Goal: Complete application form: Complete application form

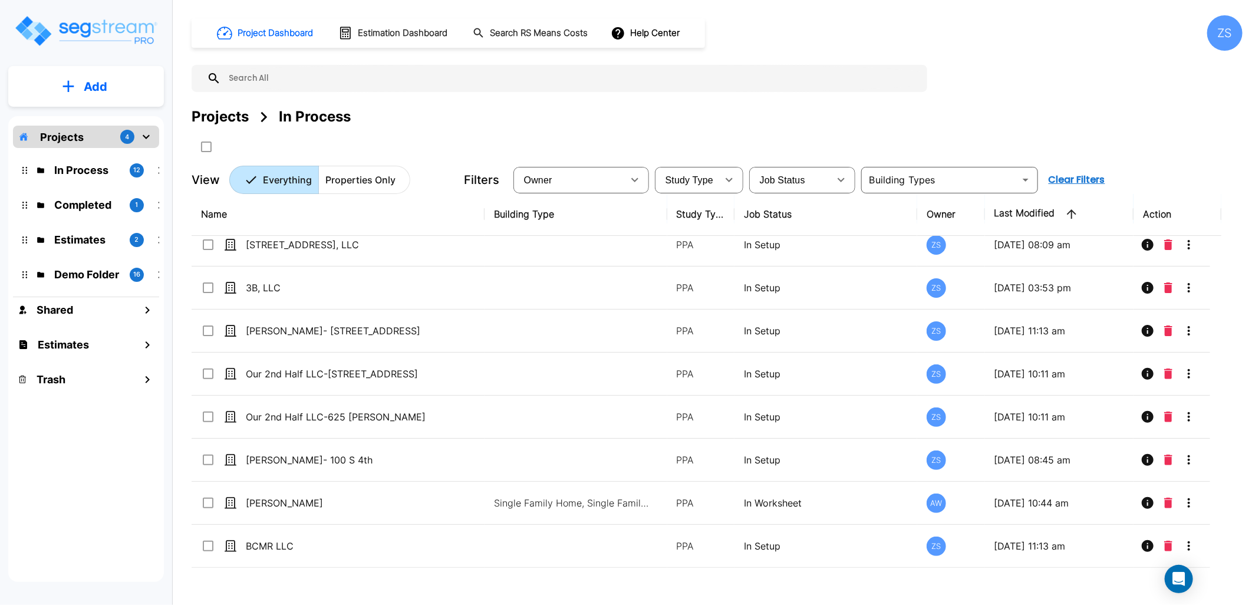
scroll to position [54, 0]
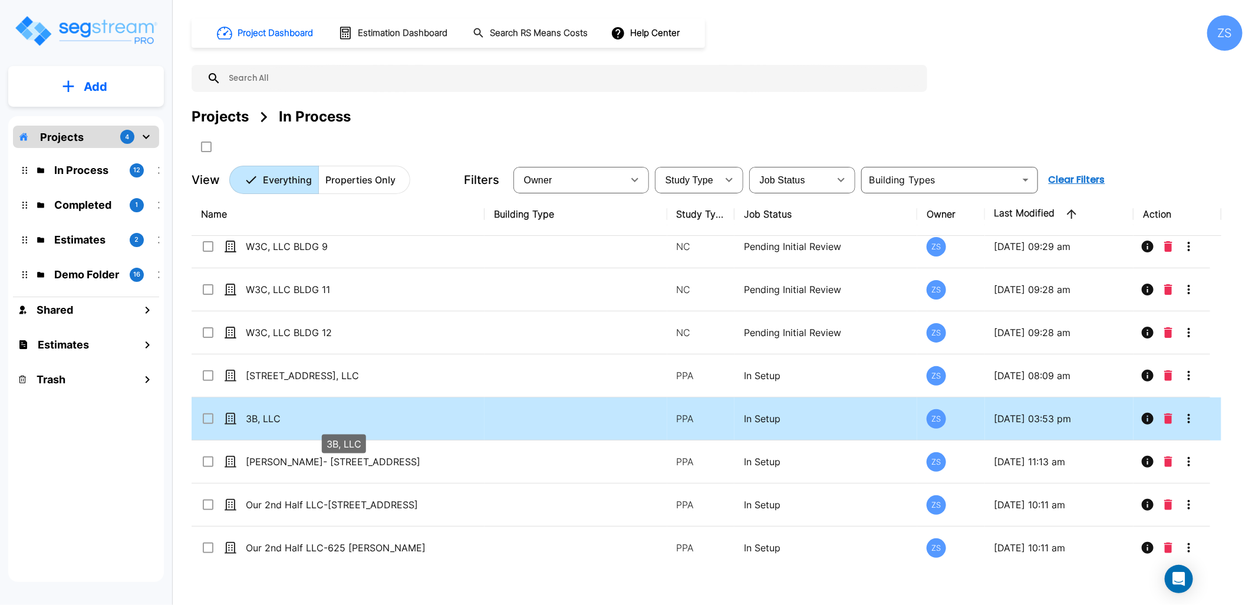
click at [298, 421] on p "3B, LLC" at bounding box center [344, 418] width 196 height 14
checkbox input "true"
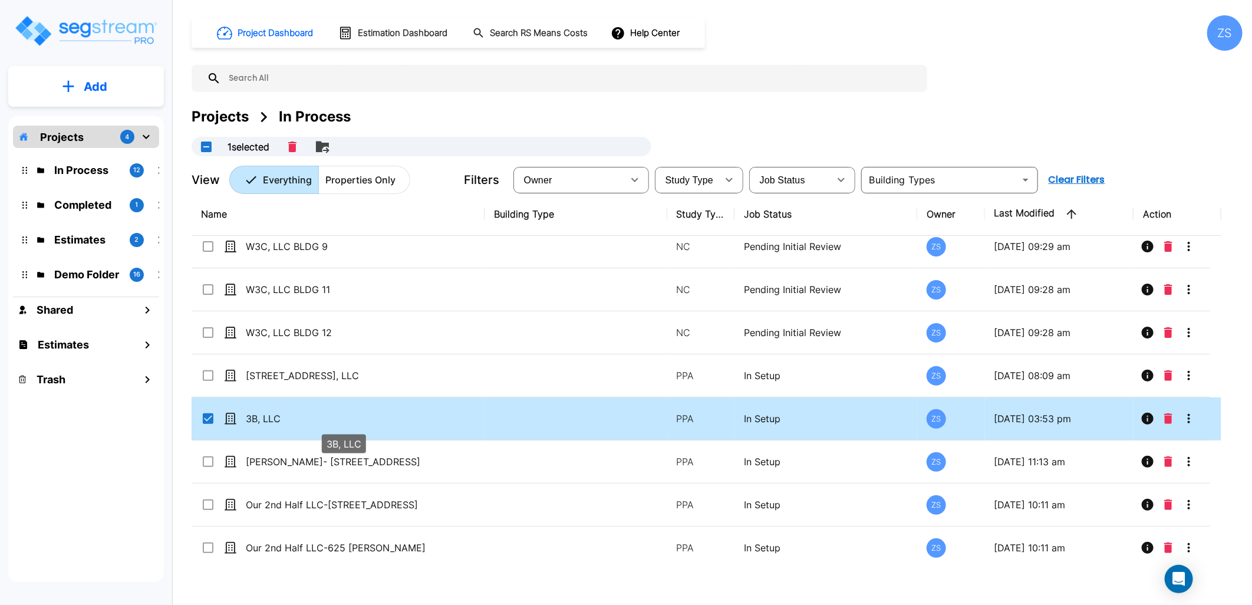
click at [298, 421] on p "3B, LLC" at bounding box center [344, 418] width 196 height 14
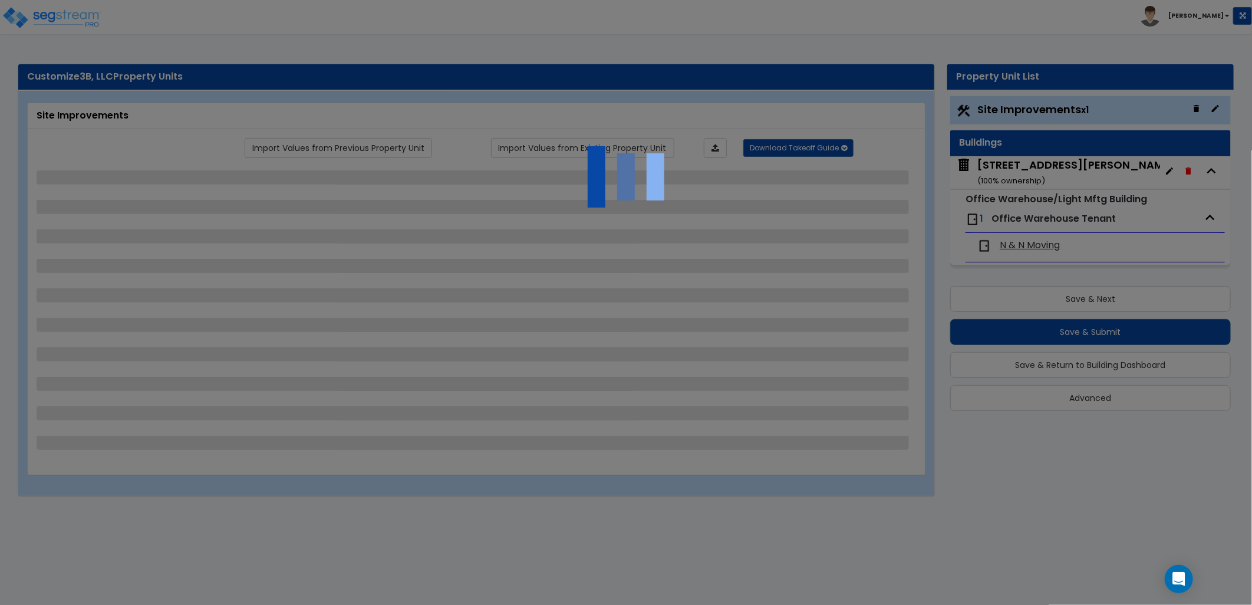
select select "2"
select select "1"
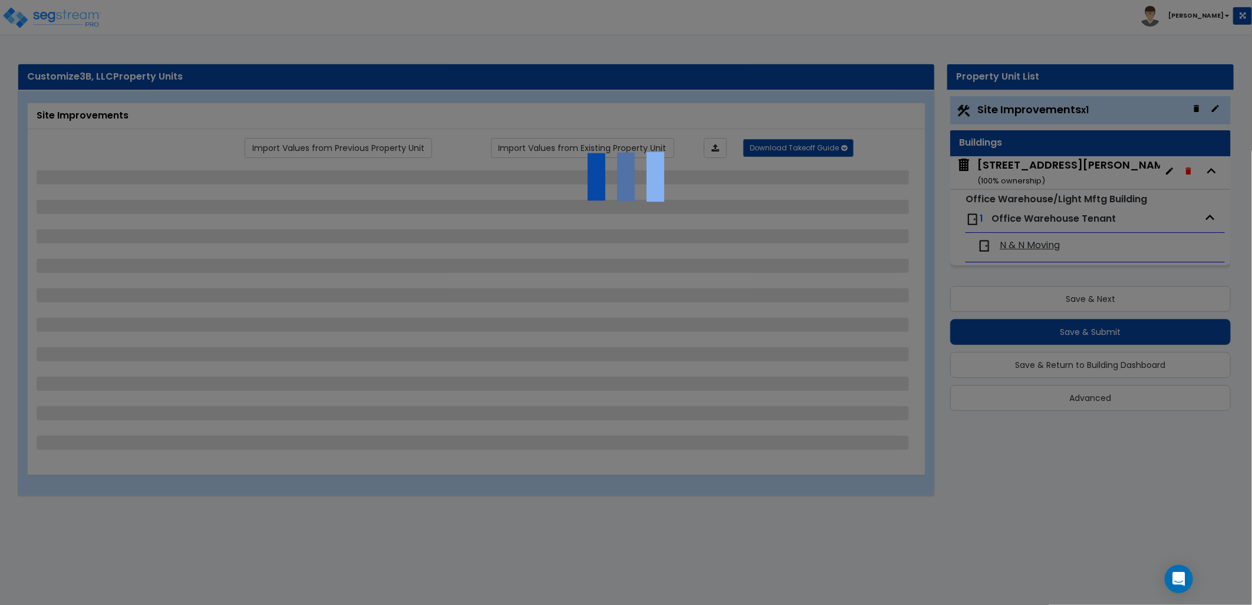
select select "2"
select select "1"
select select "2"
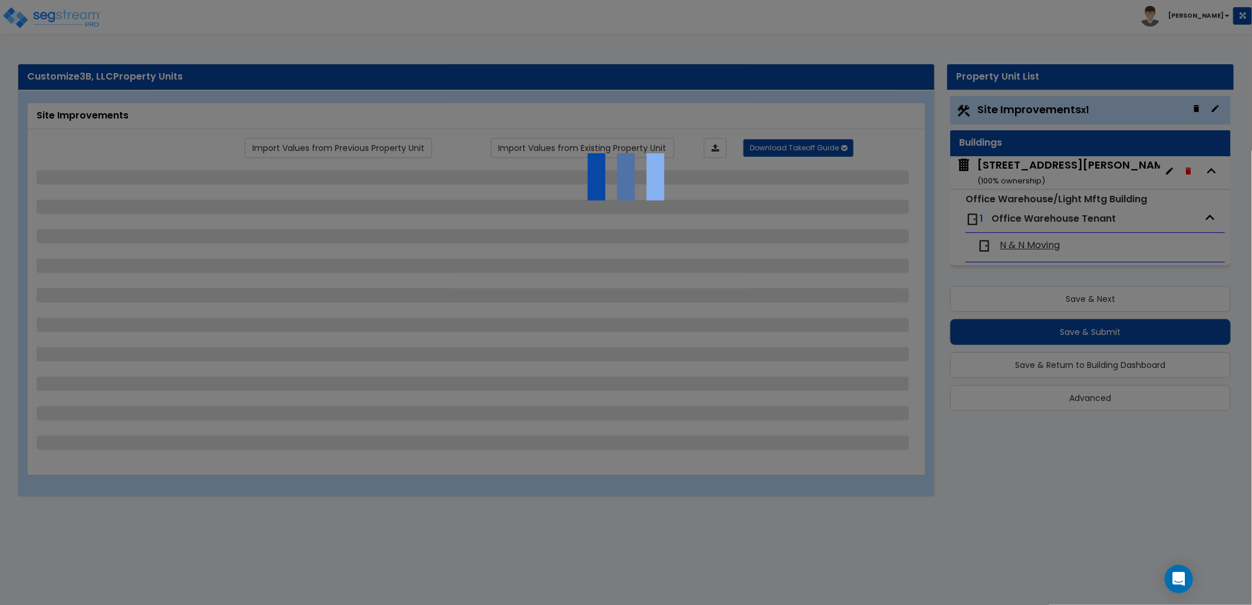
select select "1"
select select "6"
select select "1"
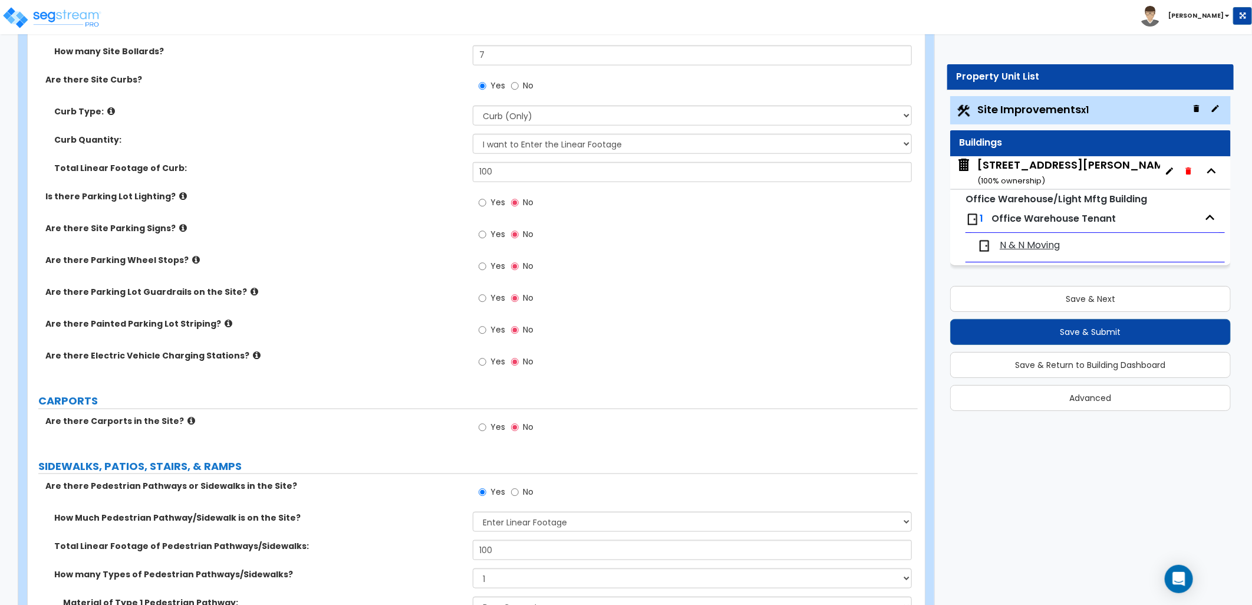
scroll to position [589, 0]
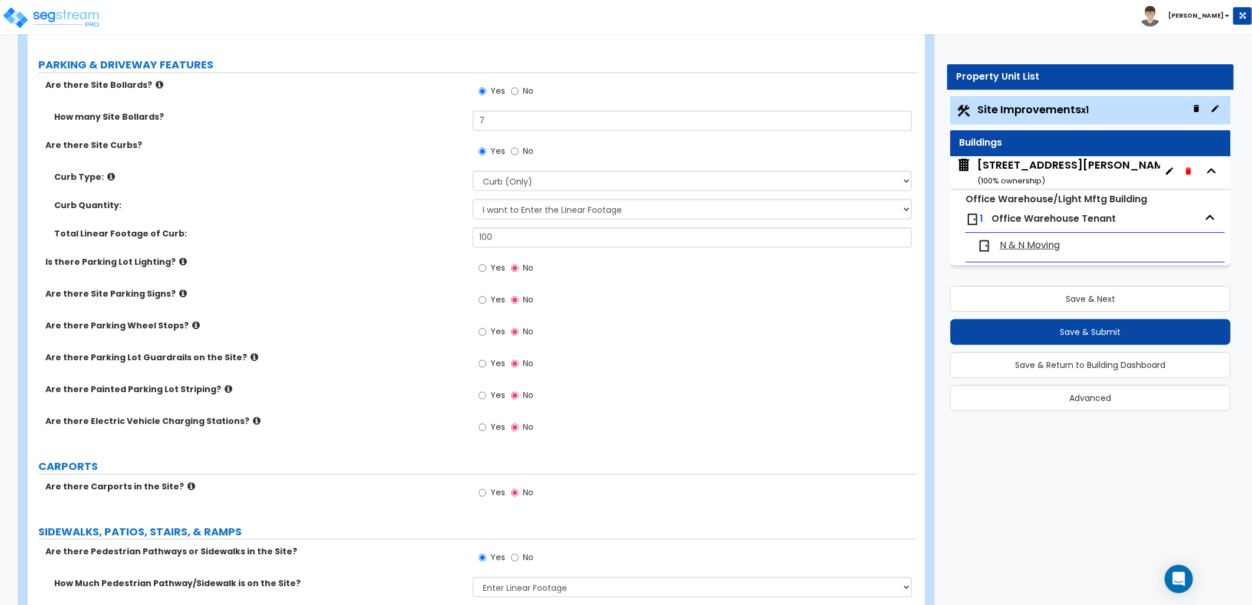
click at [179, 262] on icon at bounding box center [183, 261] width 8 height 9
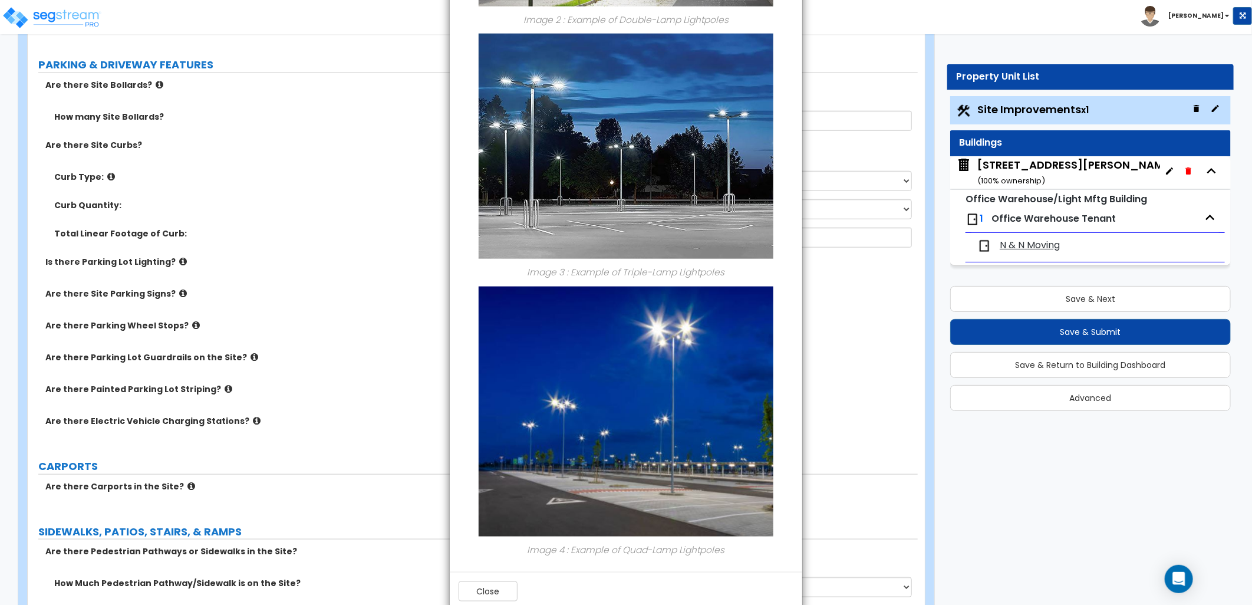
scroll to position [699, 0]
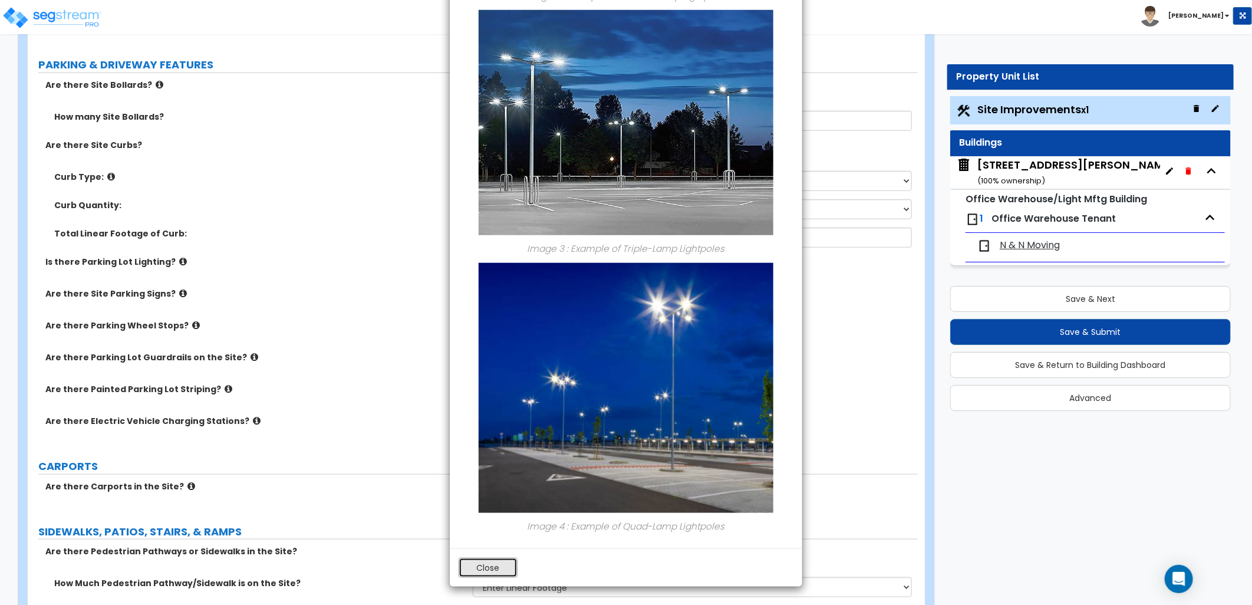
click at [493, 569] on button "Close" at bounding box center [487, 567] width 59 height 20
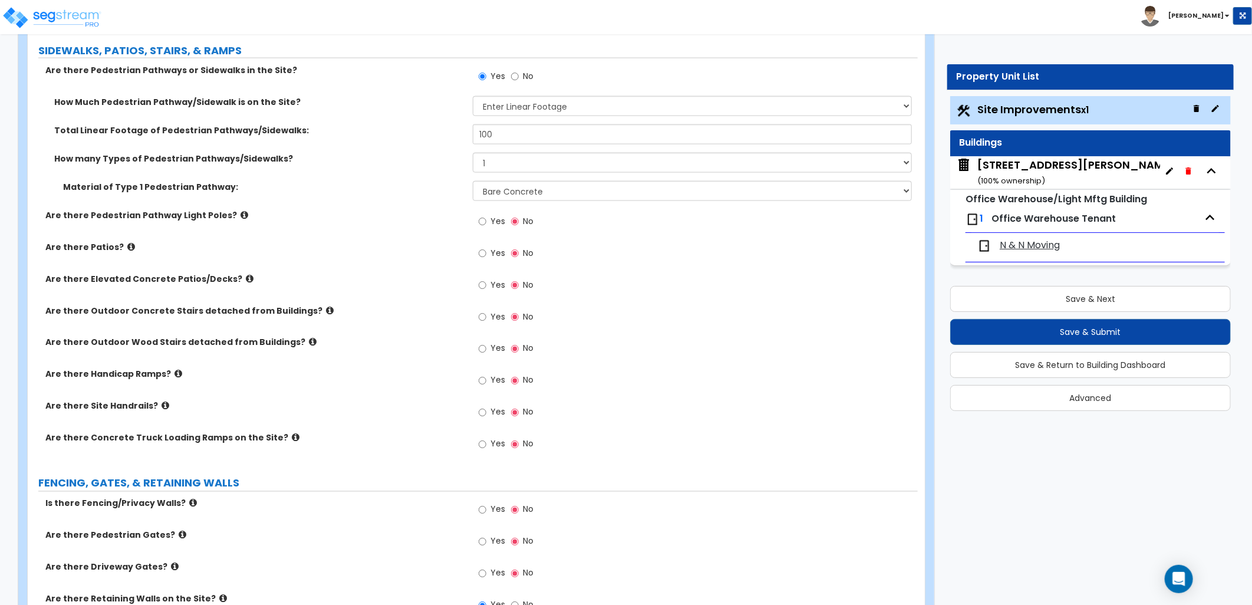
scroll to position [1047, 0]
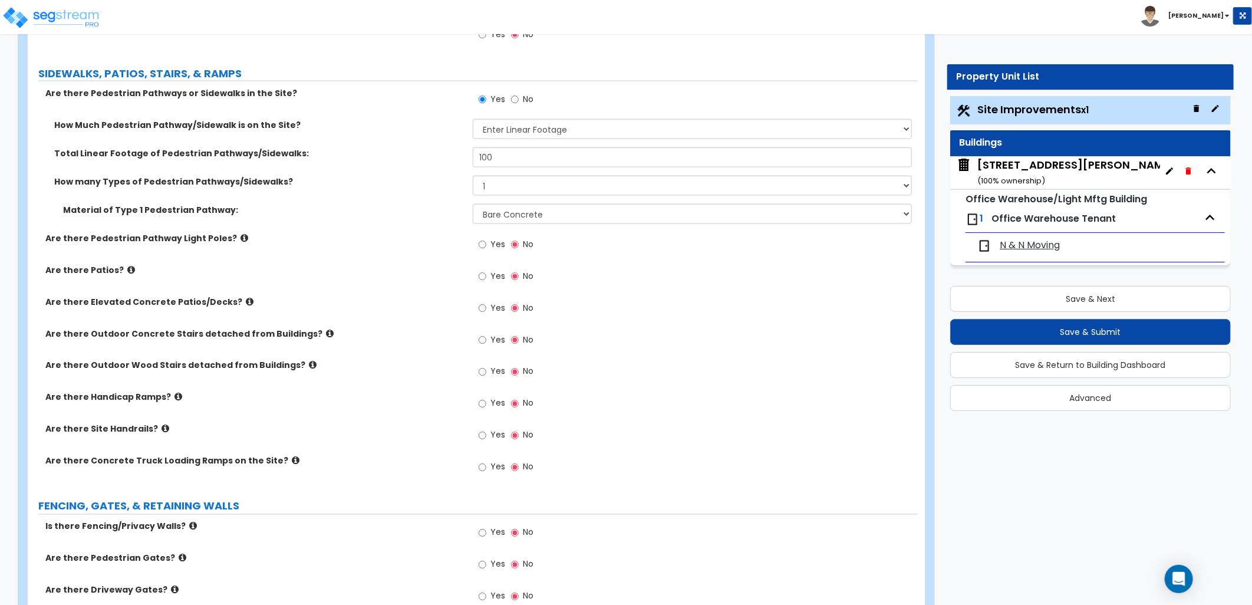
click at [675, 351] on div "Yes No" at bounding box center [695, 344] width 445 height 32
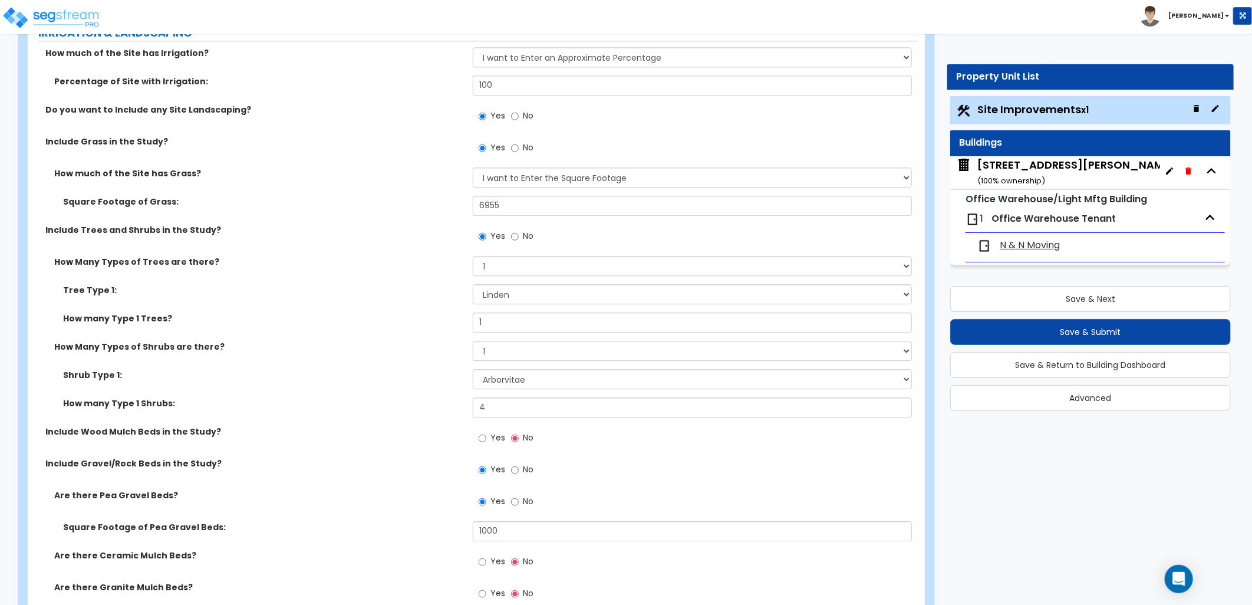
scroll to position [1833, 0]
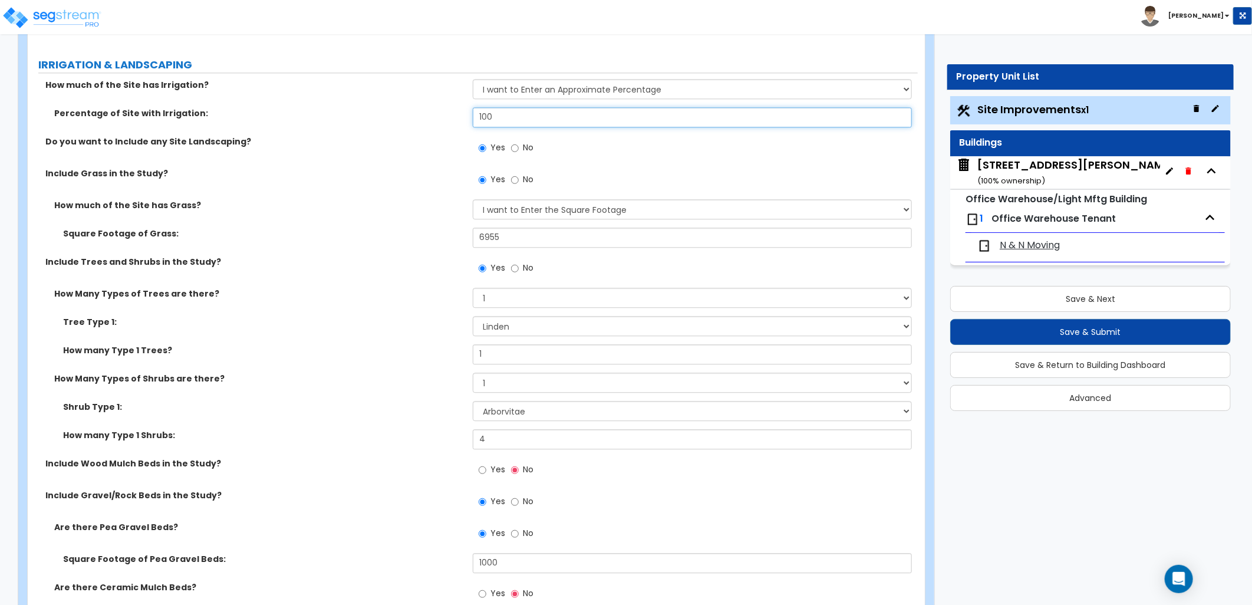
drag, startPoint x: 496, startPoint y: 115, endPoint x: 474, endPoint y: 117, distance: 21.9
click at [474, 117] on input "100" at bounding box center [692, 117] width 439 height 20
click at [509, 121] on input "100" at bounding box center [692, 117] width 439 height 20
drag, startPoint x: 476, startPoint y: 120, endPoint x: 460, endPoint y: 123, distance: 16.8
click at [463, 123] on div "Percentage of Site with Irrigation: 100" at bounding box center [473, 121] width 890 height 28
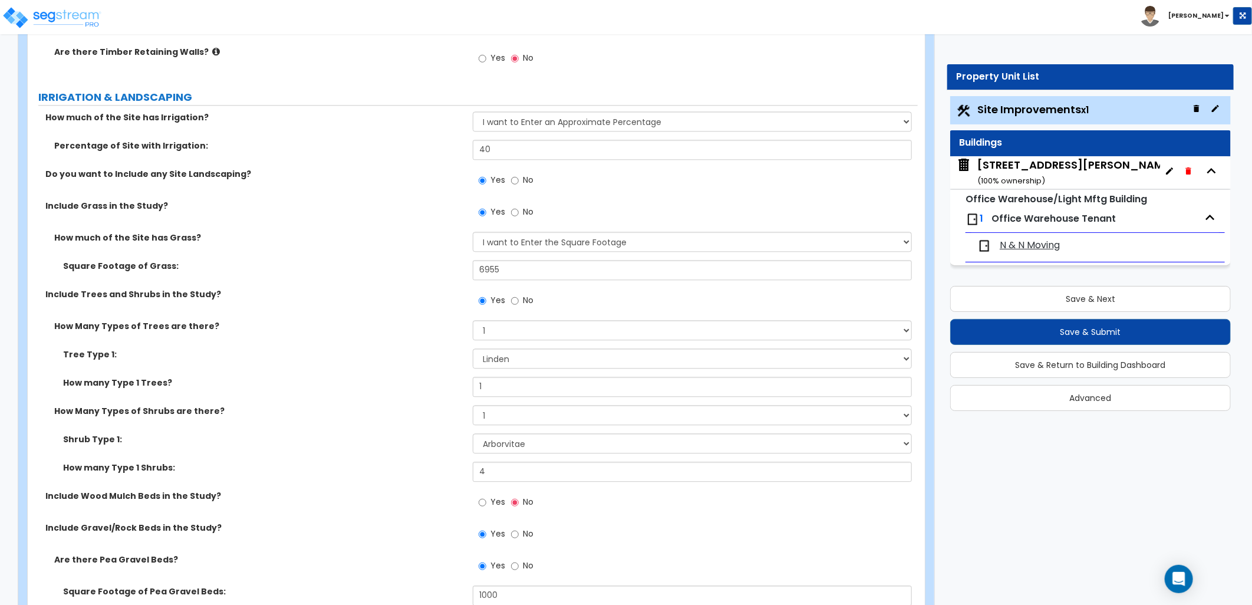
scroll to position [1768, 0]
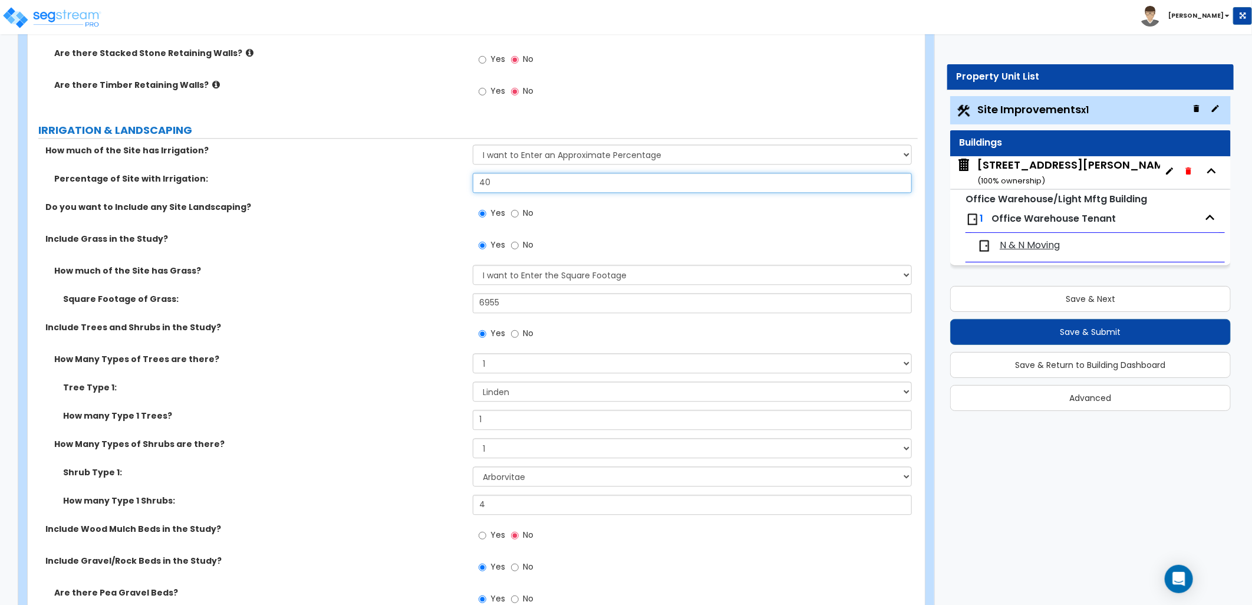
click at [448, 180] on div "Percentage of Site with Irrigation: 40" at bounding box center [473, 187] width 890 height 28
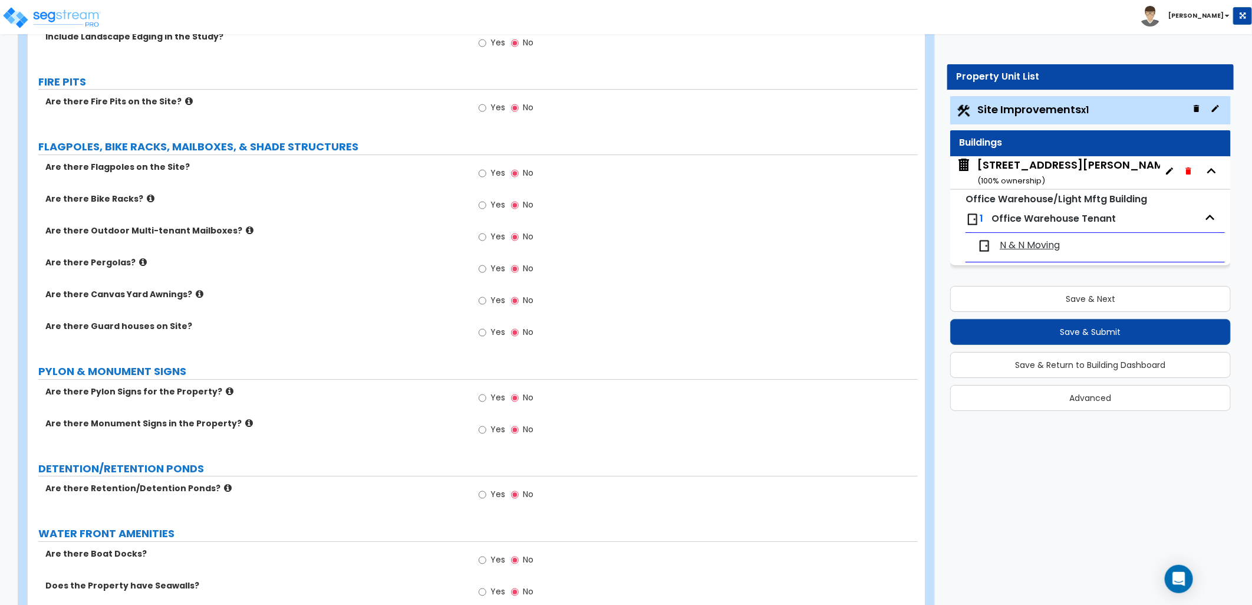
scroll to position [2488, 0]
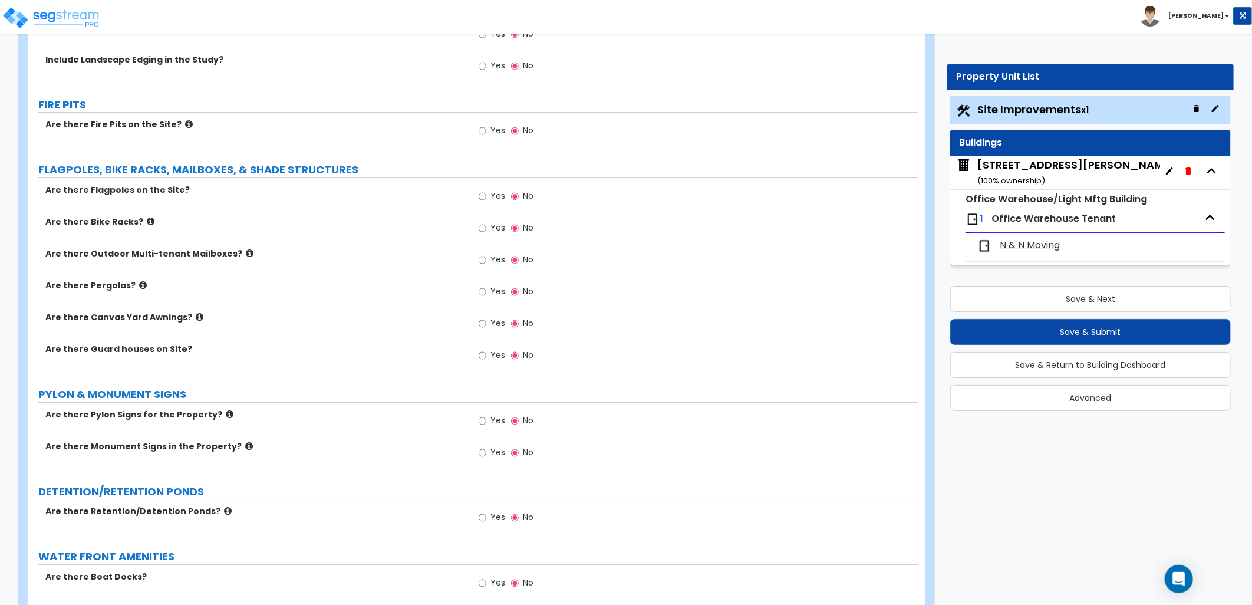
type input "50"
click at [226, 413] on icon at bounding box center [230, 414] width 8 height 9
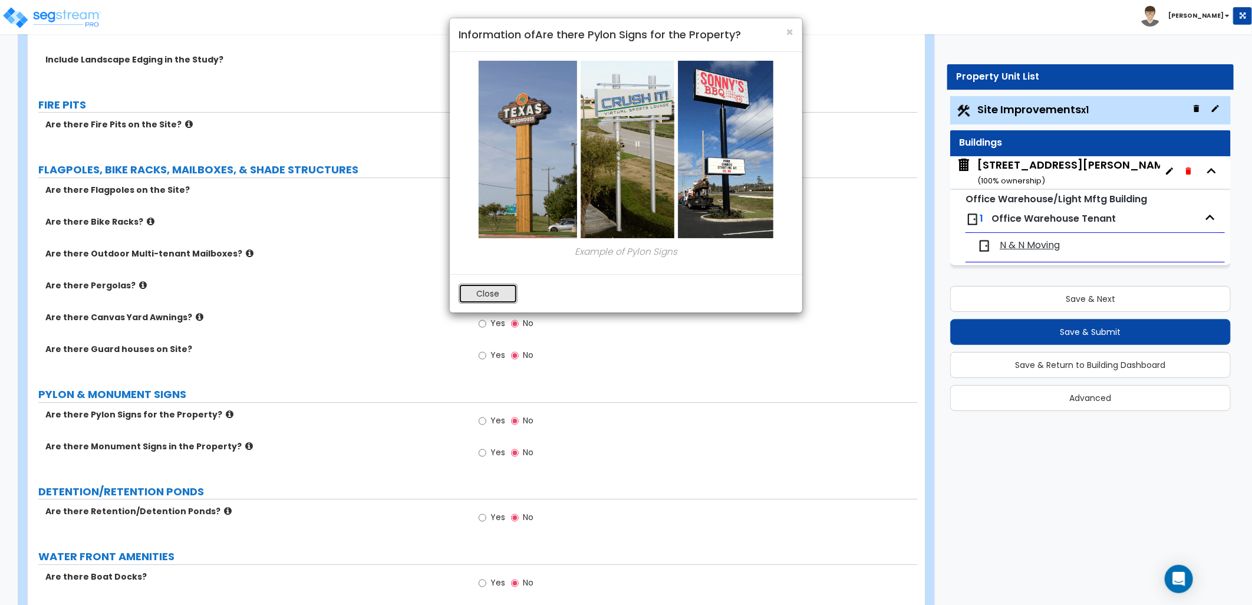
click at [487, 283] on button "Close" at bounding box center [487, 293] width 59 height 20
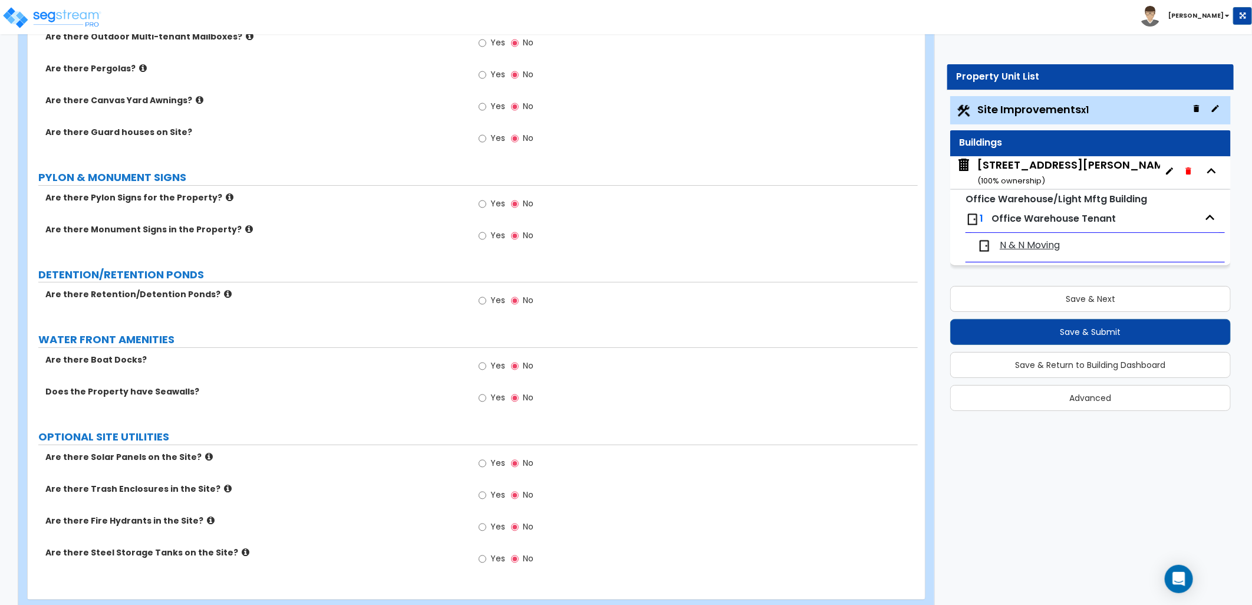
scroll to position [2731, 0]
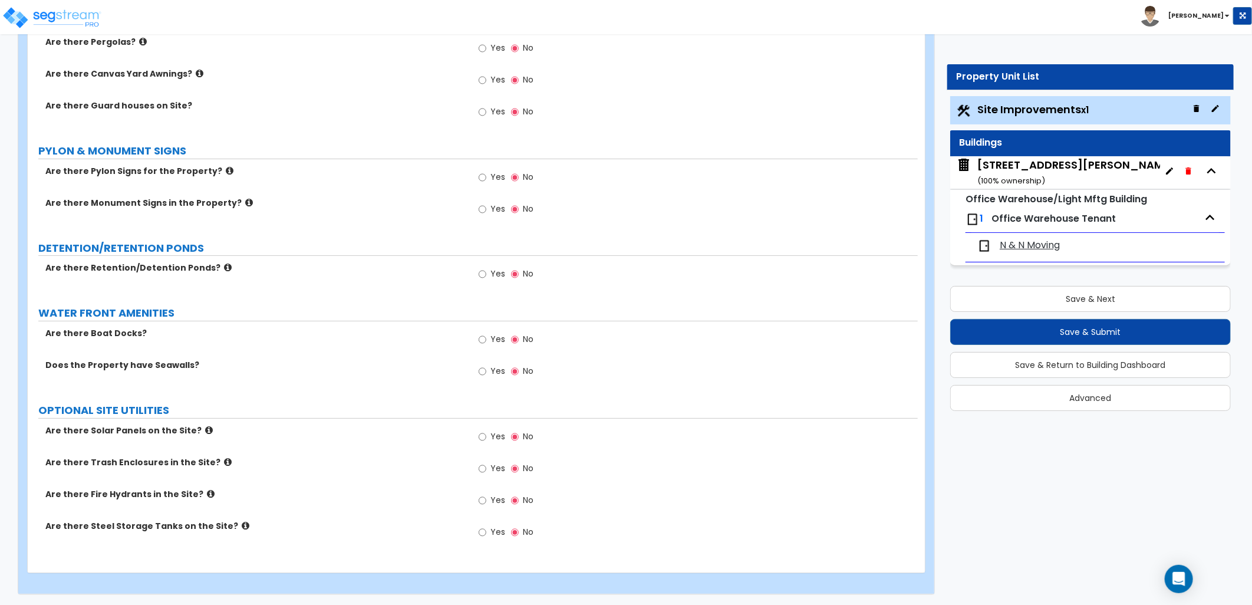
click at [986, 166] on div "[STREET_ADDRESS][PERSON_NAME] ( 100 % ownership)" at bounding box center [1075, 172] width 197 height 30
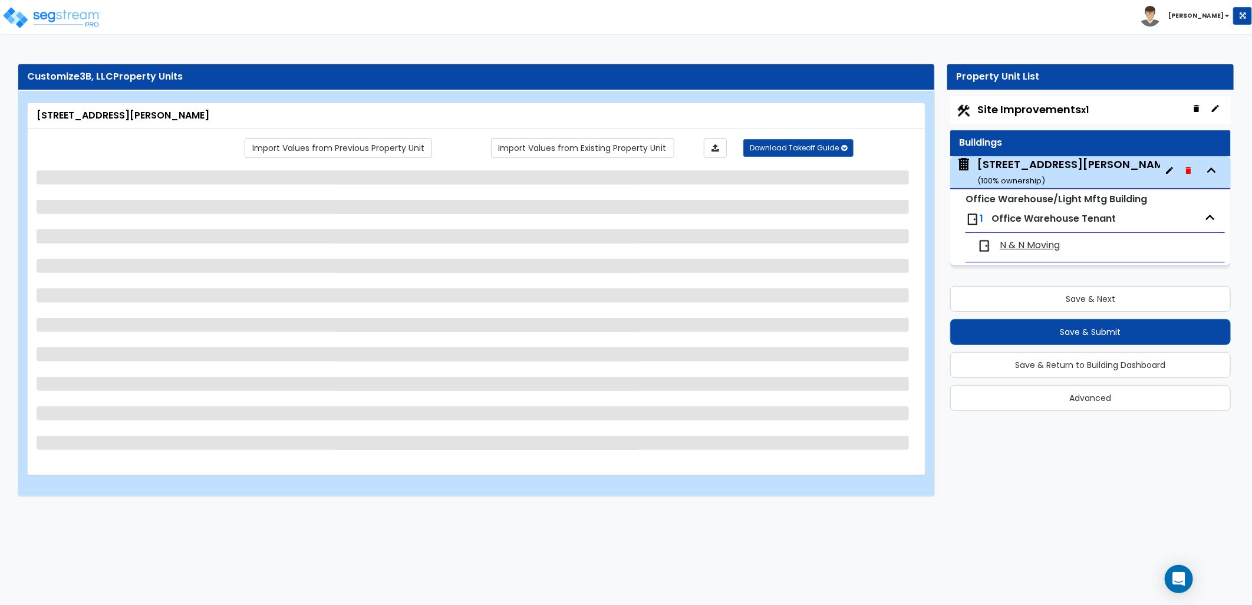
select select "3"
select select "2"
select select "1"
select select "10"
select select "11"
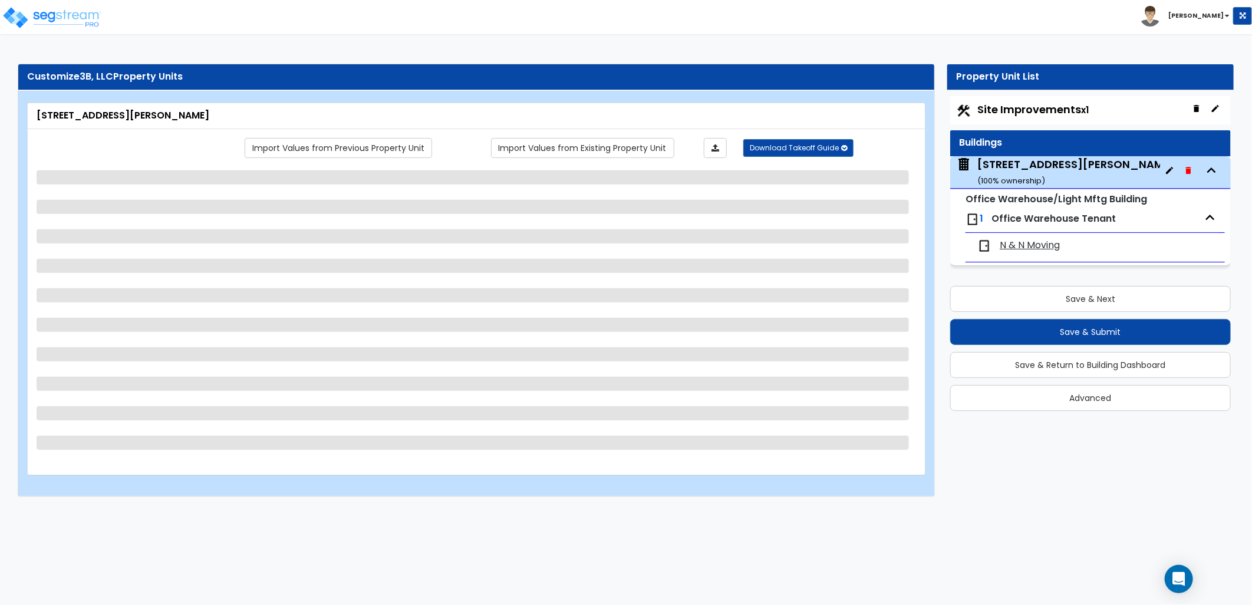
select select "2"
select select "1"
select select "3"
select select "1"
select select "2"
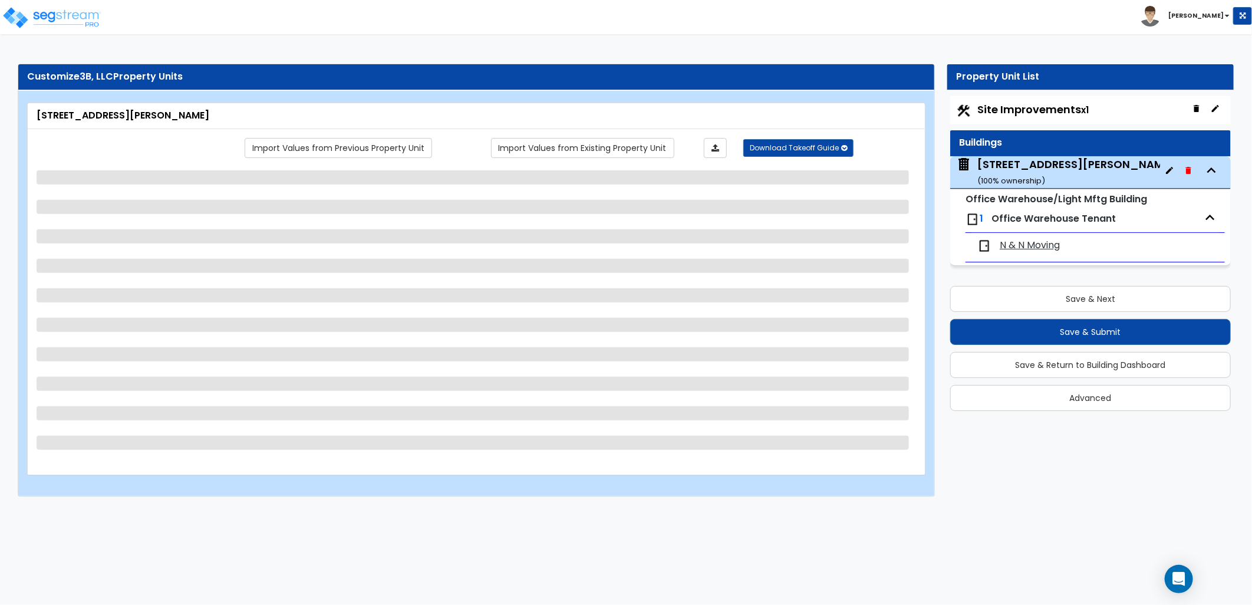
select select "1"
select select "2"
select select "1"
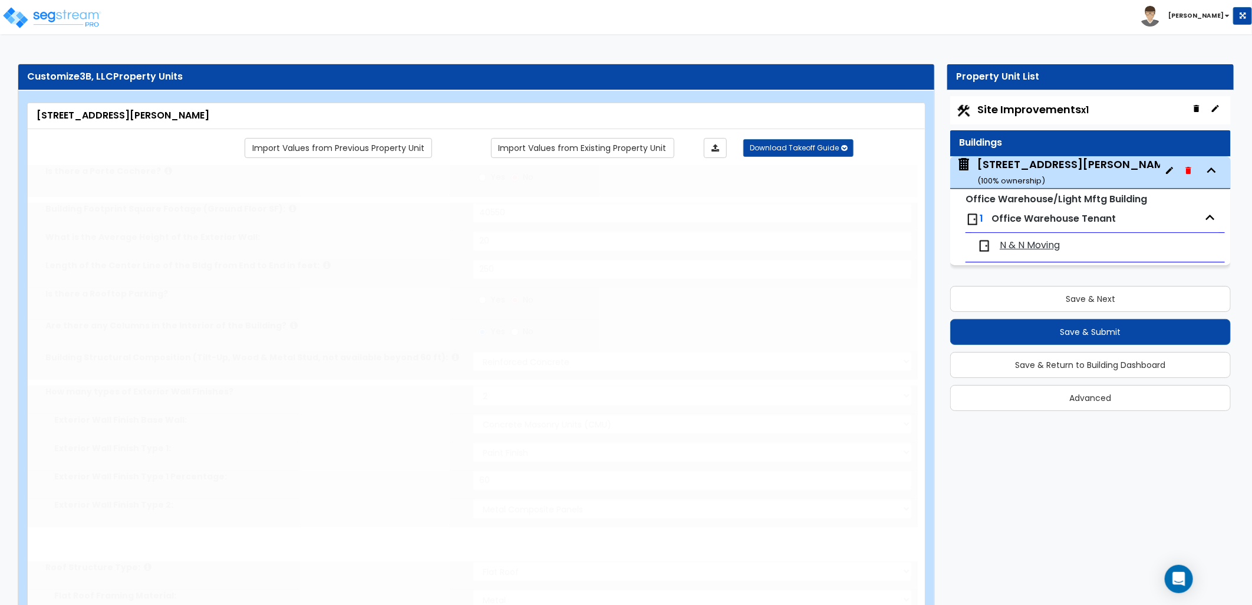
select select "1"
radio input "true"
select select "2"
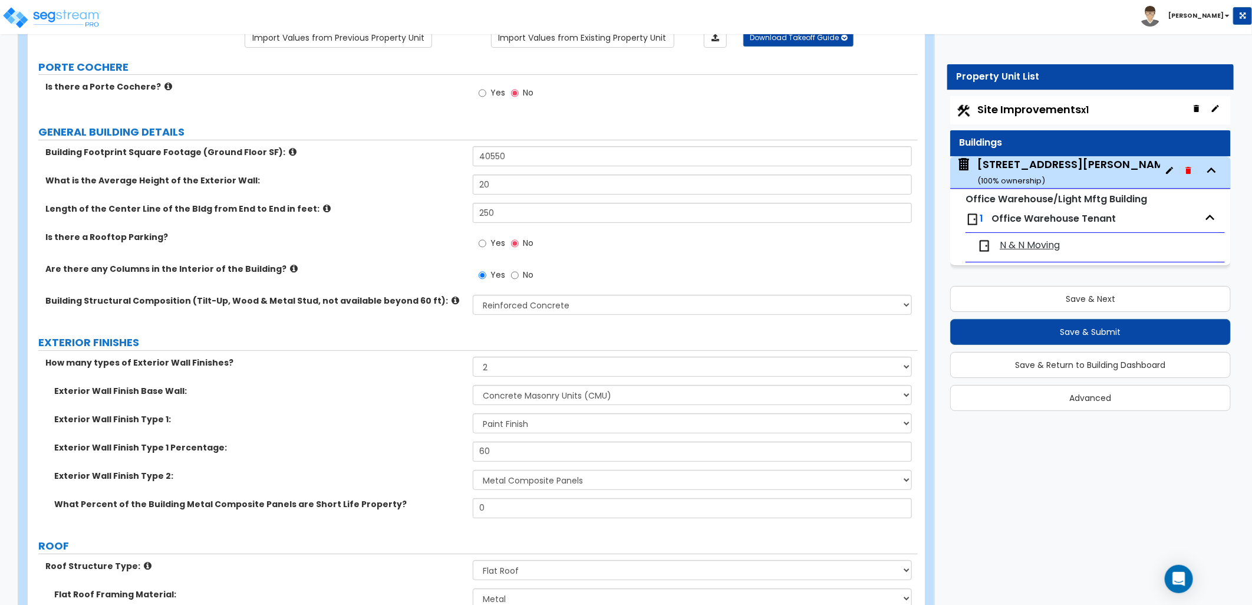
scroll to position [131, 0]
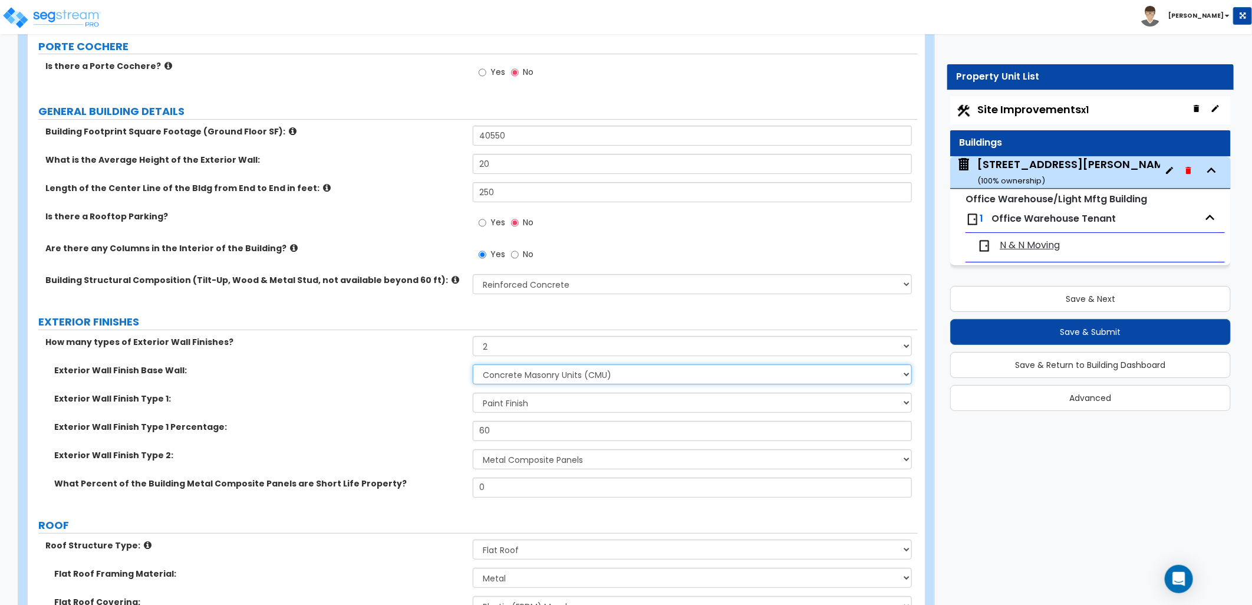
click at [532, 372] on select "I Don't Know, Please Choose for me Concrete Masonry Units (CMU) Cast-in-Place C…" at bounding box center [692, 374] width 439 height 20
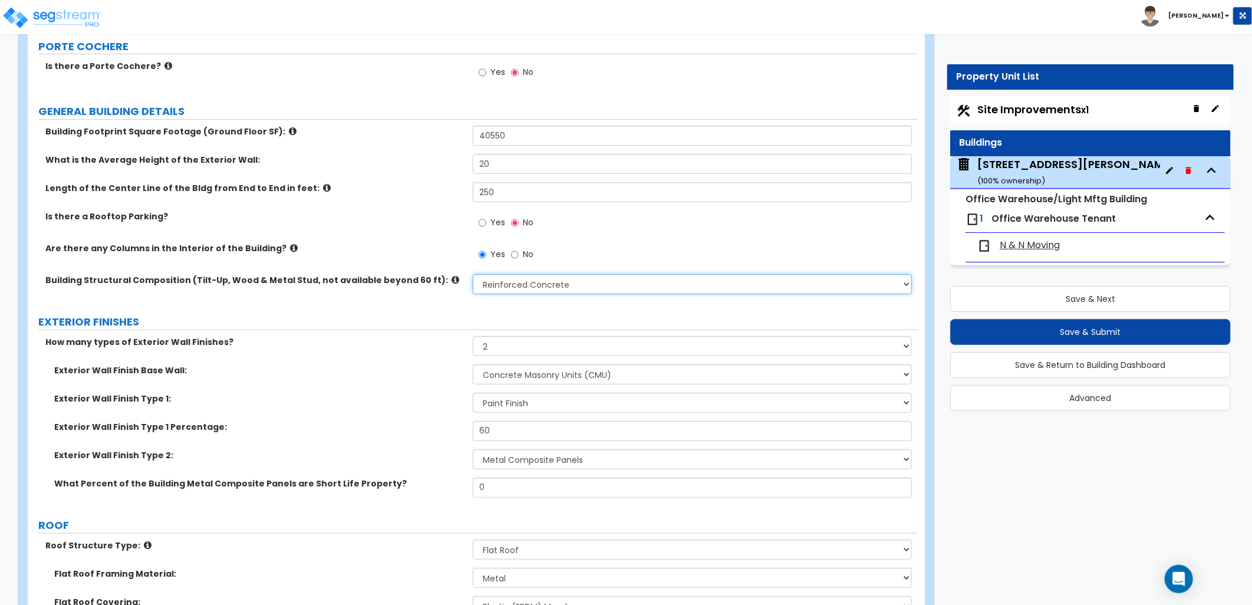
click at [541, 282] on select "Please Choose One Pre-Engineered Metal Building Tilt-up Wall Construction Reinf…" at bounding box center [692, 284] width 439 height 20
drag, startPoint x: 582, startPoint y: 262, endPoint x: 576, endPoint y: 262, distance: 6.5
click at [582, 262] on div "Yes No" at bounding box center [695, 258] width 445 height 32
drag, startPoint x: 521, startPoint y: 284, endPoint x: 526, endPoint y: 296, distance: 13.2
click at [521, 285] on select "Please Choose One Pre-Engineered Metal Building Tilt-up Wall Construction Reinf…" at bounding box center [692, 284] width 439 height 20
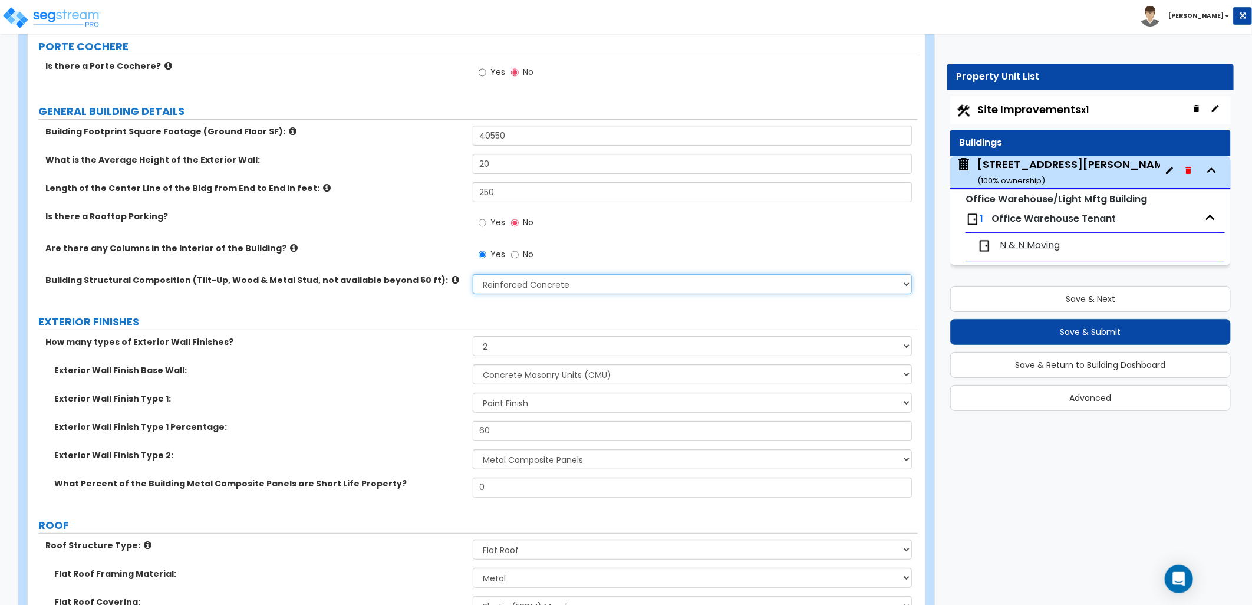
select select "6"
click at [473, 274] on select "Please Choose One Pre-Engineered Metal Building Tilt-up Wall Construction Reinf…" at bounding box center [692, 284] width 439 height 20
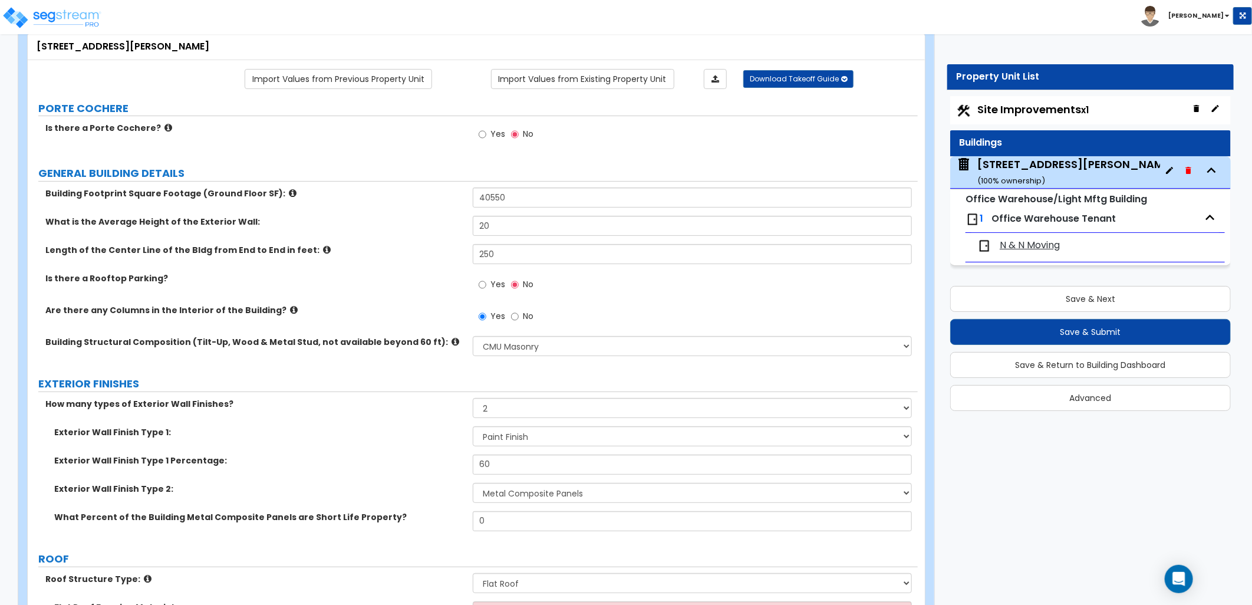
scroll to position [262, 0]
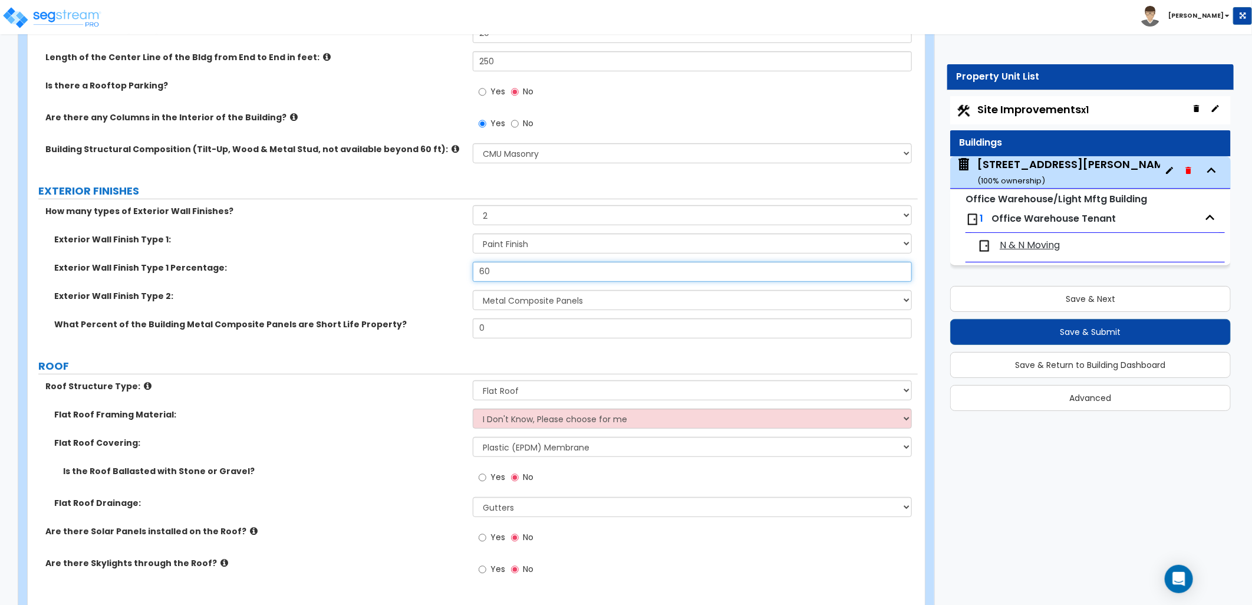
drag, startPoint x: 477, startPoint y: 270, endPoint x: 461, endPoint y: 268, distance: 16.7
click at [461, 268] on div "Exterior Wall Finish Type 1 Percentage: 60" at bounding box center [473, 276] width 890 height 28
type input "75"
click at [302, 331] on div "What Percent of the Building Metal Composite Panels are Short Life Property? 0" at bounding box center [473, 332] width 890 height 28
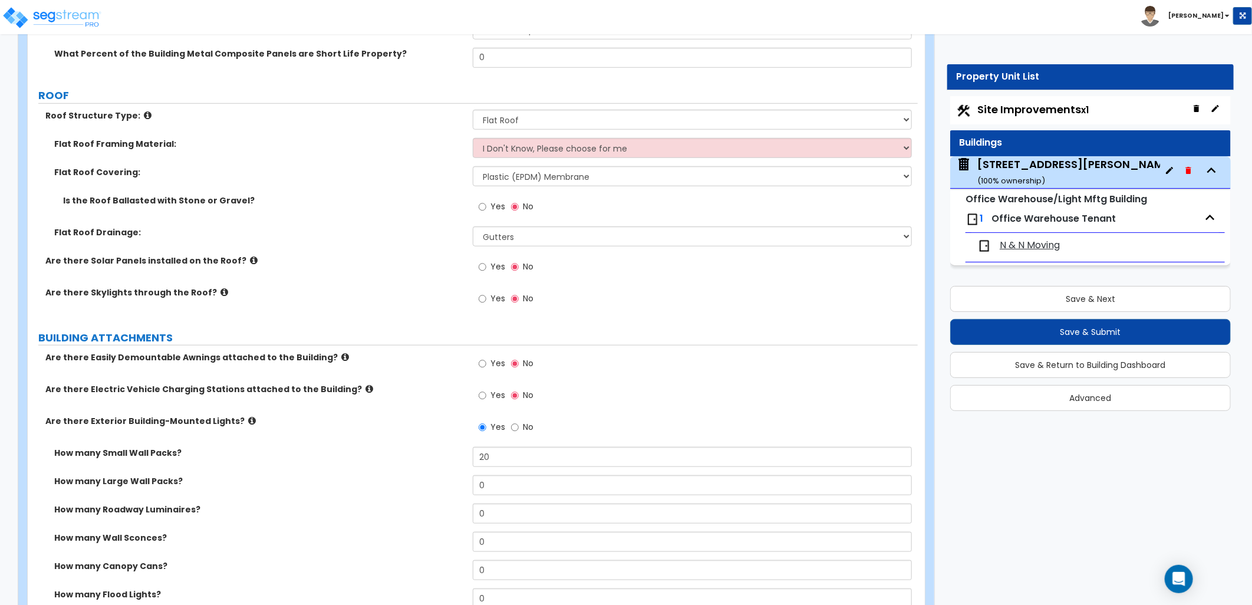
scroll to position [458, 0]
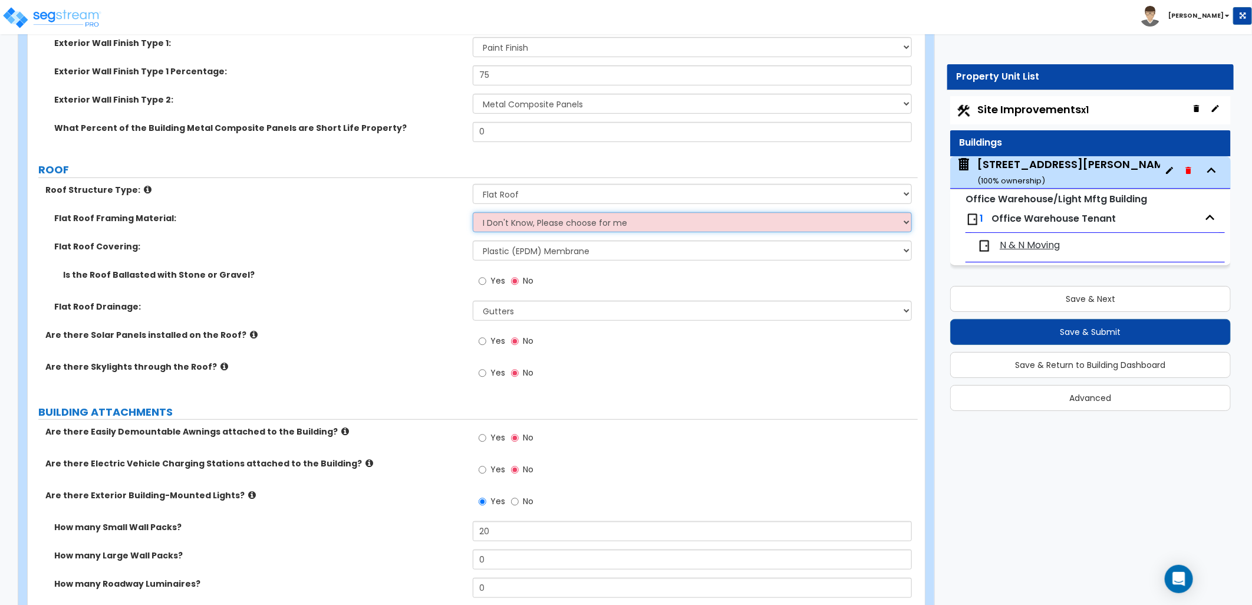
click at [582, 219] on select "I Don't Know, Please choose for me Metal Wood" at bounding box center [692, 222] width 439 height 20
select select "1"
click at [473, 212] on select "I Don't Know, Please choose for me Metal Wood" at bounding box center [692, 222] width 439 height 20
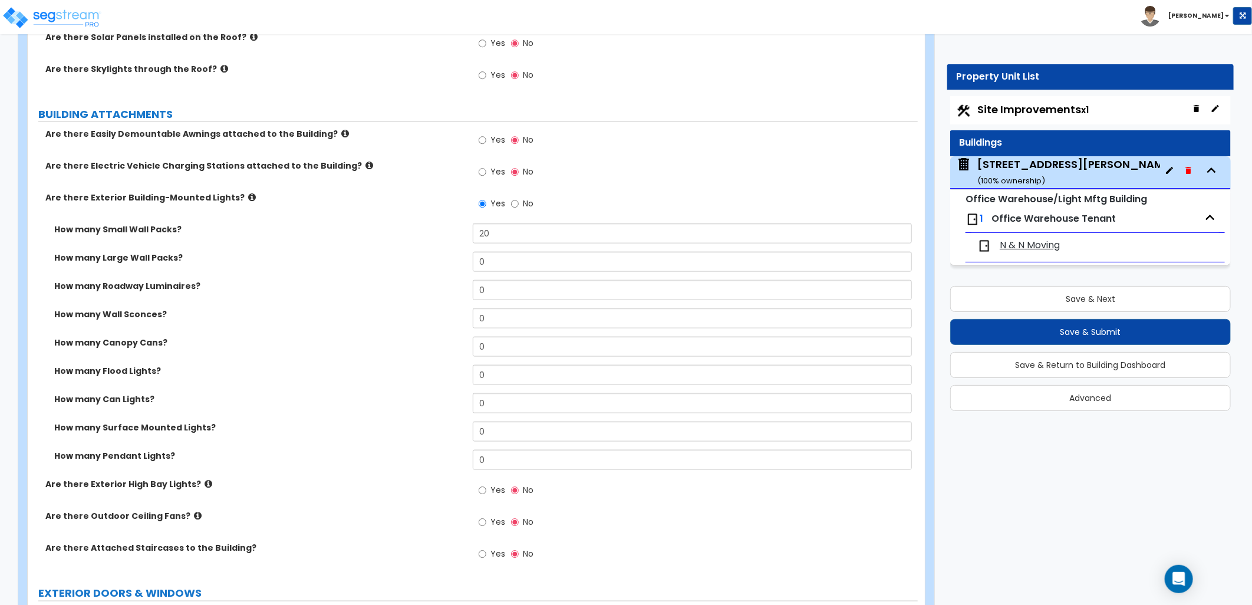
scroll to position [786, 0]
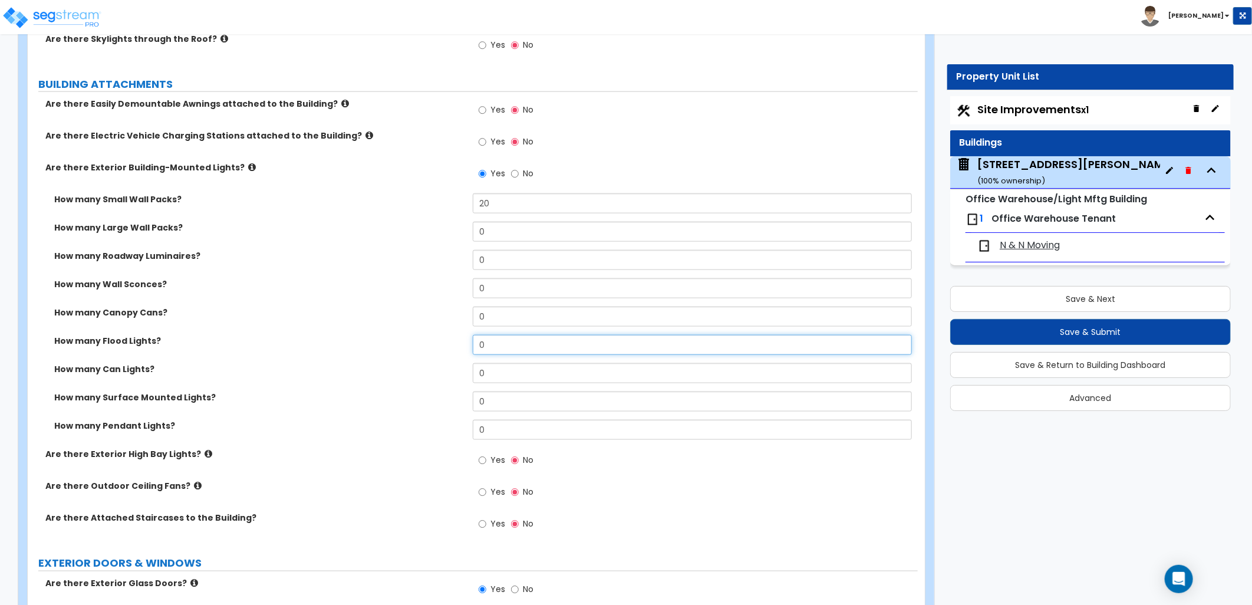
drag, startPoint x: 497, startPoint y: 349, endPoint x: 450, endPoint y: 348, distance: 47.8
click at [450, 348] on div "How many Flood Lights? 0" at bounding box center [473, 349] width 890 height 28
click at [462, 348] on div "How many Flood Lights? 5" at bounding box center [473, 349] width 890 height 28
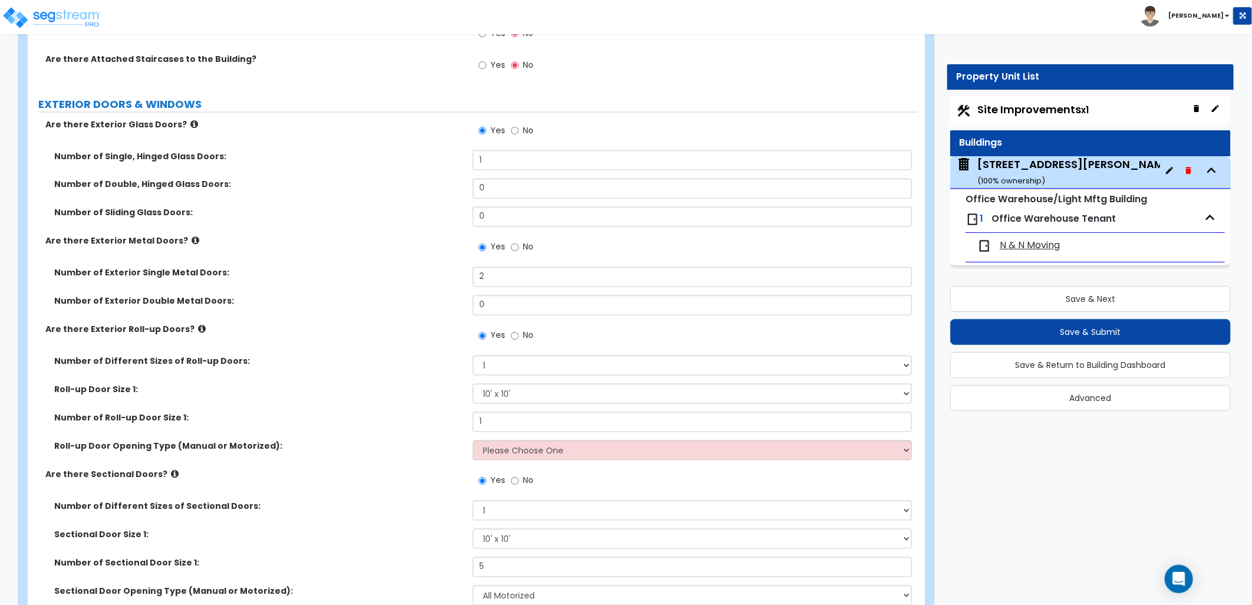
scroll to position [1309, 0]
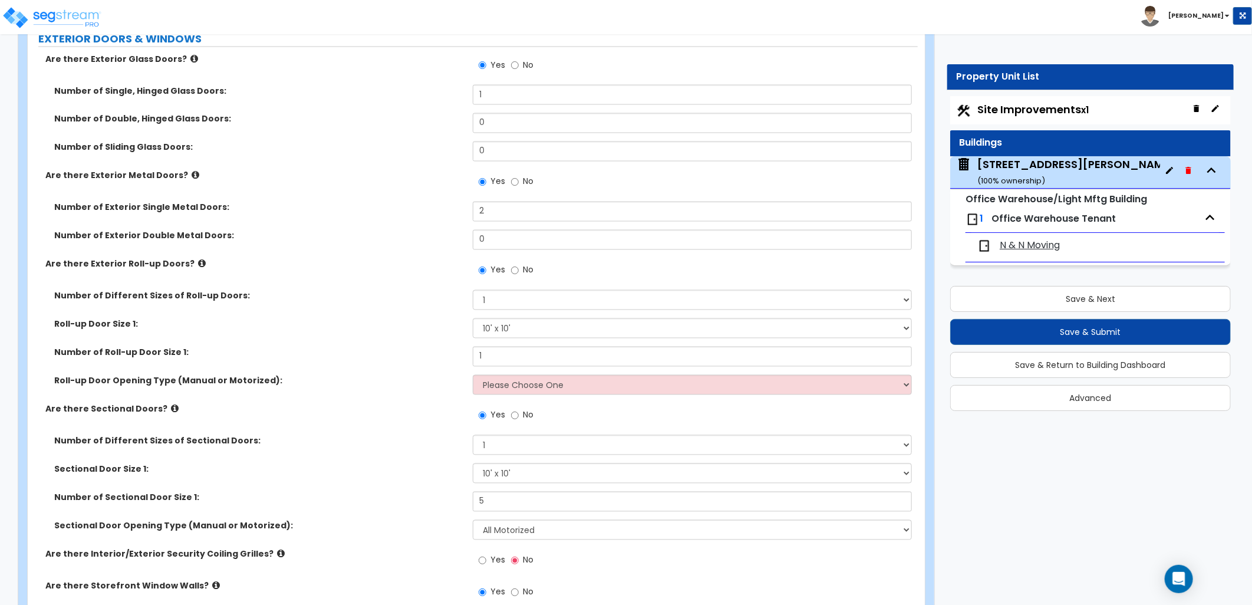
type input "3"
